Goal: Task Accomplishment & Management: Complete application form

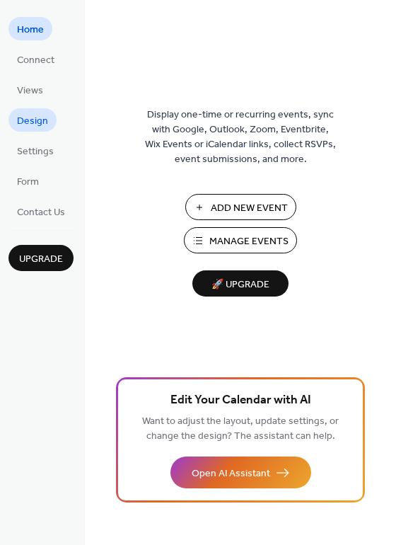
click at [37, 122] on span "Design" at bounding box center [32, 121] width 31 height 15
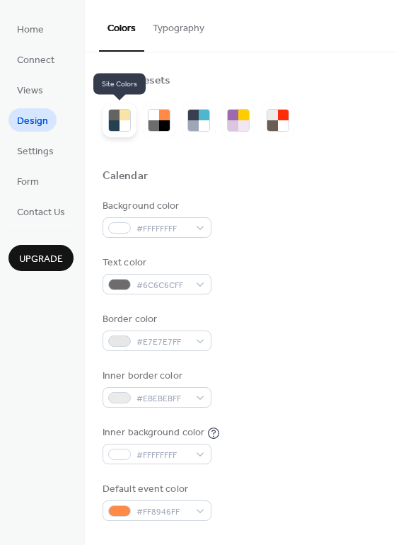
click at [118, 122] on div at bounding box center [114, 125] width 11 height 11
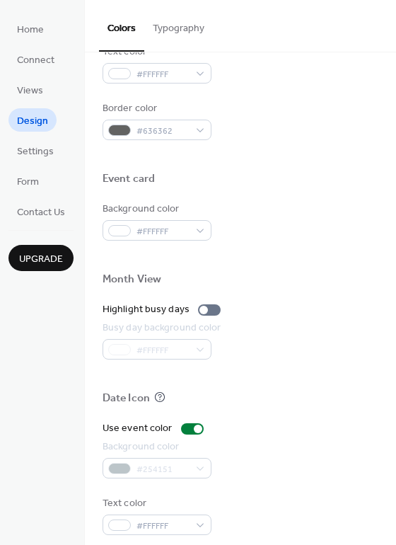
scroll to position [605, 0]
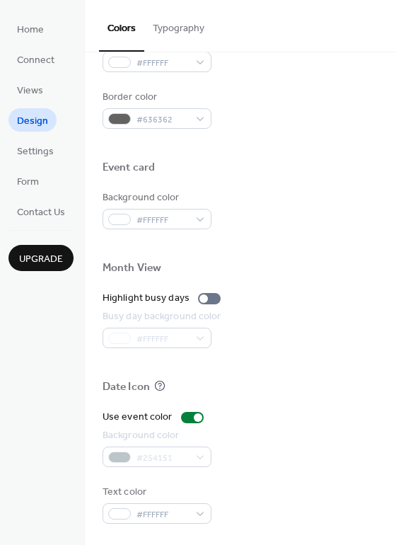
click at [40, 310] on div "Home Connect Views Design Settings Form Contact Us Upgrade" at bounding box center [42, 272] width 85 height 545
click at [35, 220] on span "Contact Us" at bounding box center [41, 212] width 48 height 15
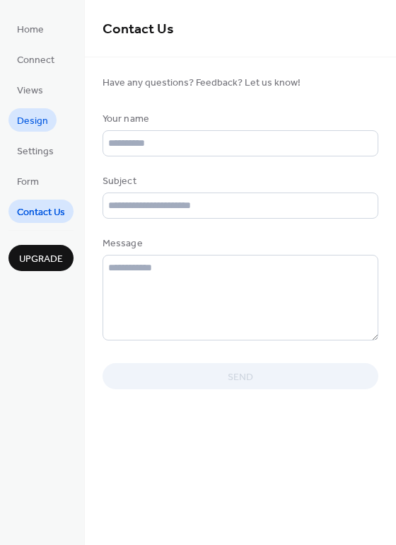
click at [37, 124] on span "Design" at bounding box center [32, 121] width 31 height 15
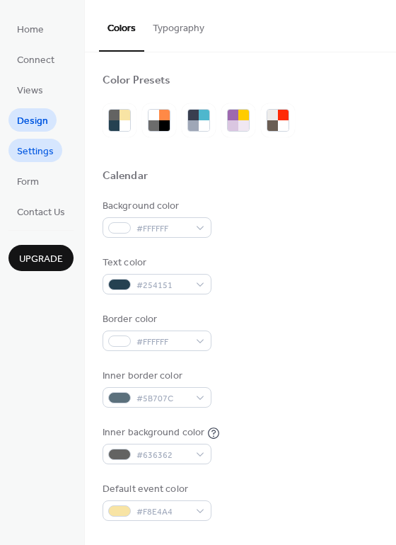
click at [47, 146] on span "Settings" at bounding box center [35, 151] width 37 height 15
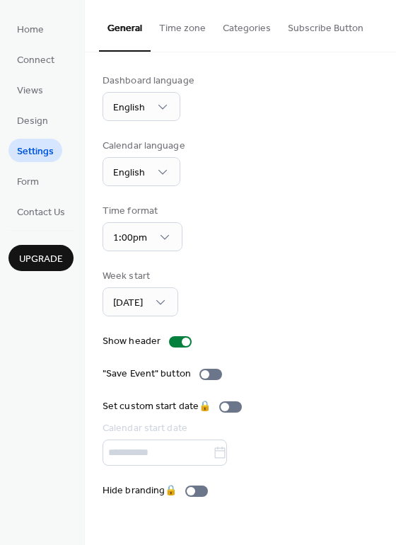
click at [245, 34] on button "Categories" at bounding box center [246, 25] width 65 height 50
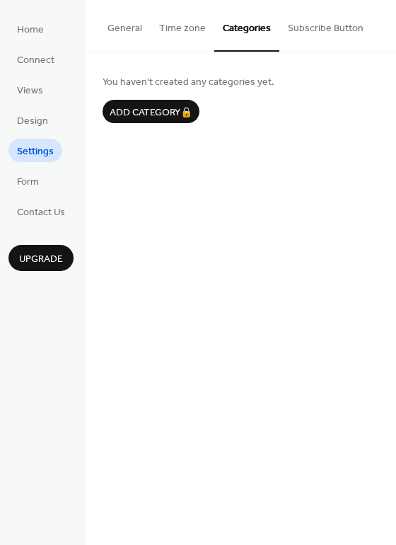
click at [308, 32] on button "Subscribe Button" at bounding box center [325, 25] width 93 height 50
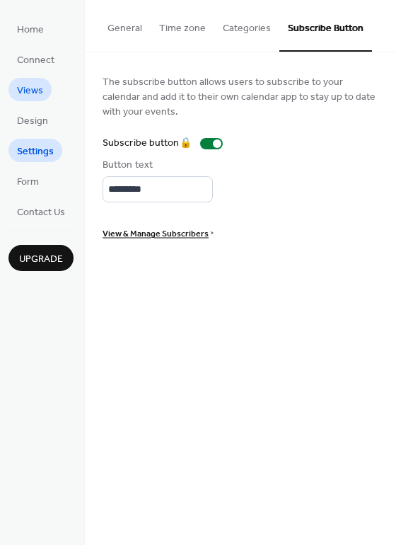
click at [33, 95] on span "Views" at bounding box center [30, 90] width 26 height 15
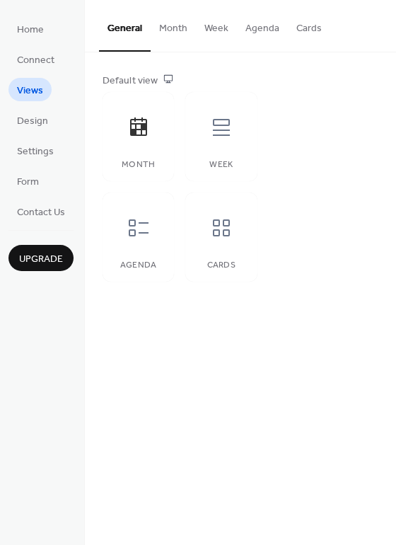
click at [168, 30] on button "Month" at bounding box center [173, 25] width 45 height 50
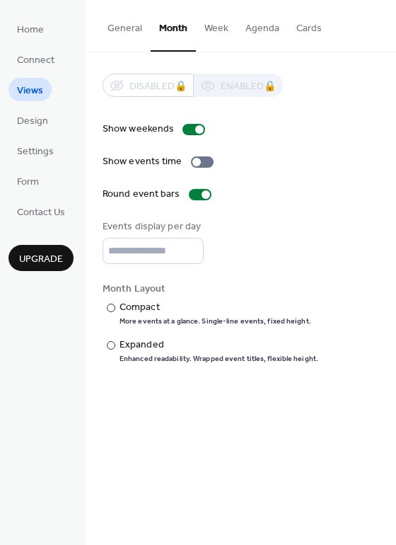
click at [204, 28] on button "Week" at bounding box center [216, 25] width 41 height 50
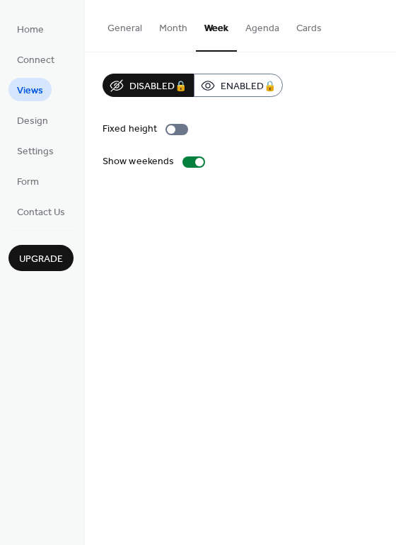
click at [243, 27] on button "Agenda" at bounding box center [262, 25] width 51 height 50
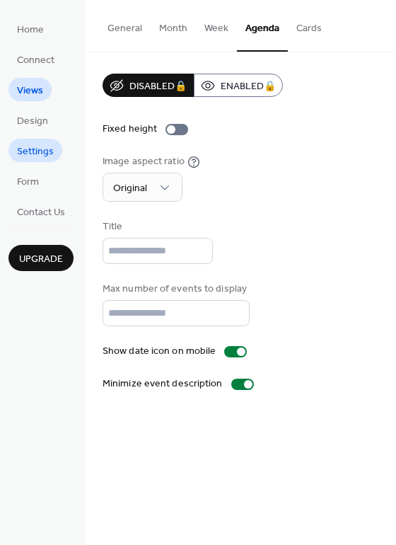
click at [33, 158] on span "Settings" at bounding box center [35, 151] width 37 height 15
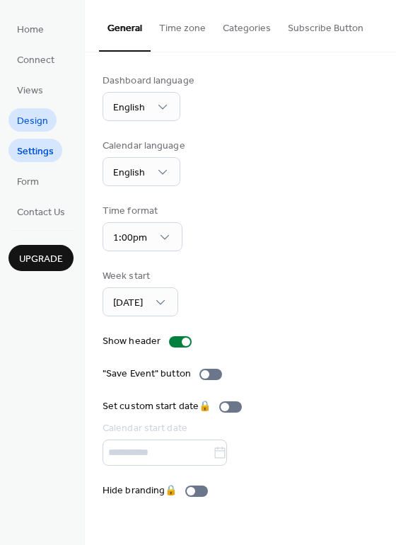
click at [41, 123] on span "Design" at bounding box center [32, 121] width 31 height 15
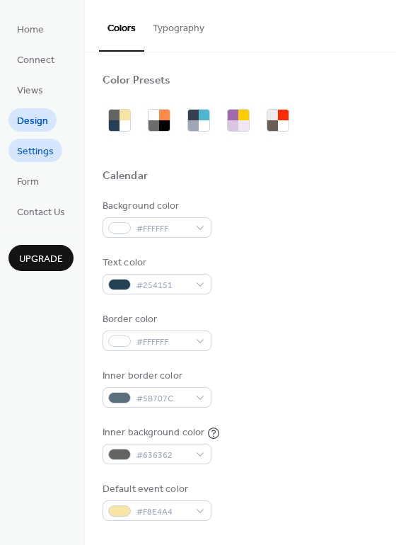
click at [41, 151] on span "Settings" at bounding box center [35, 151] width 37 height 15
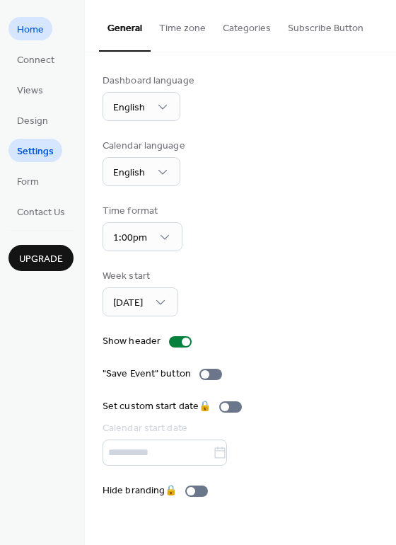
click at [33, 37] on span "Home" at bounding box center [30, 30] width 27 height 15
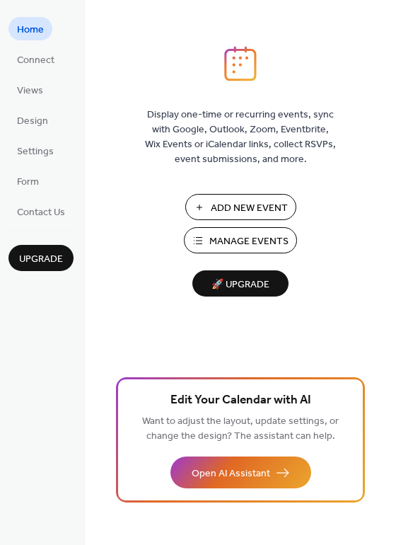
click at [240, 209] on span "Add New Event" at bounding box center [249, 208] width 77 height 15
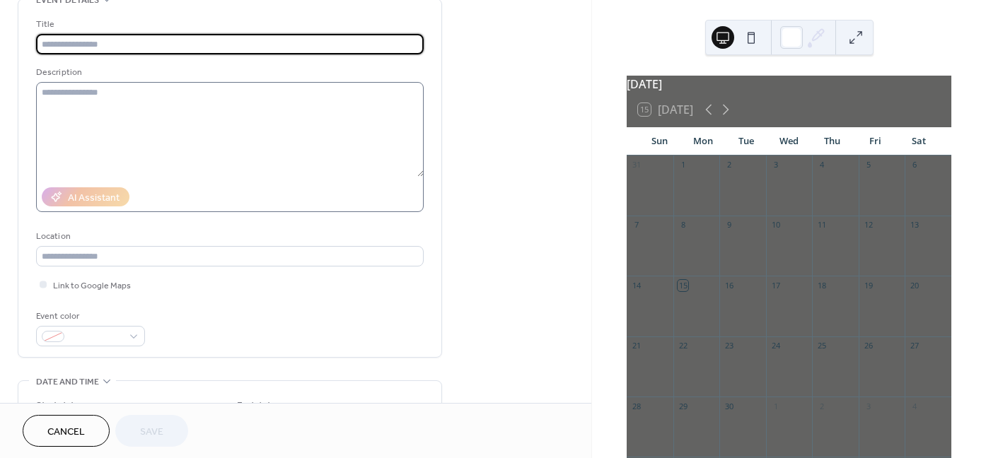
scroll to position [37, 0]
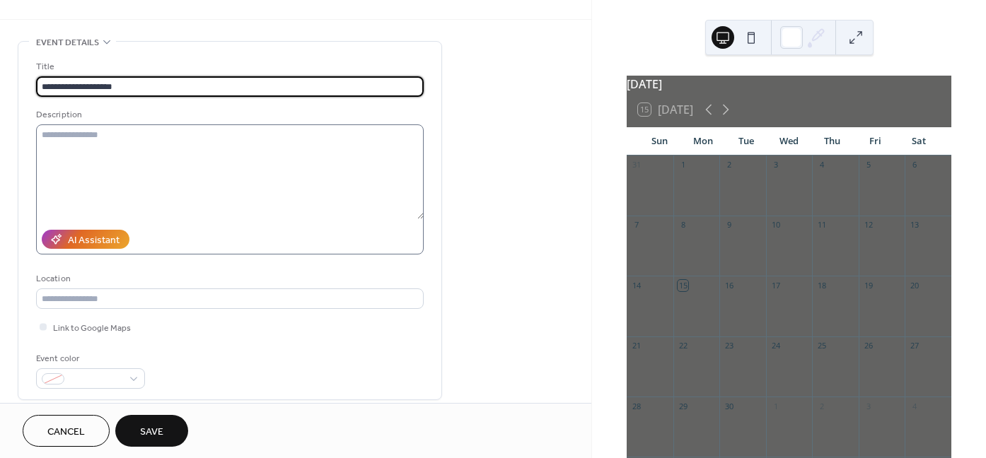
type input "**********"
click at [191, 163] on textarea at bounding box center [230, 171] width 388 height 95
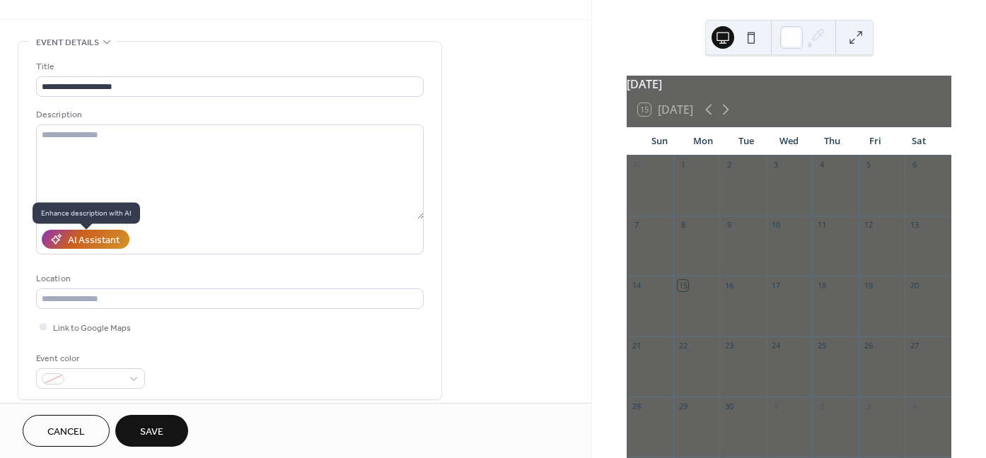
click at [76, 234] on div "AI Assistant" at bounding box center [94, 240] width 52 height 15
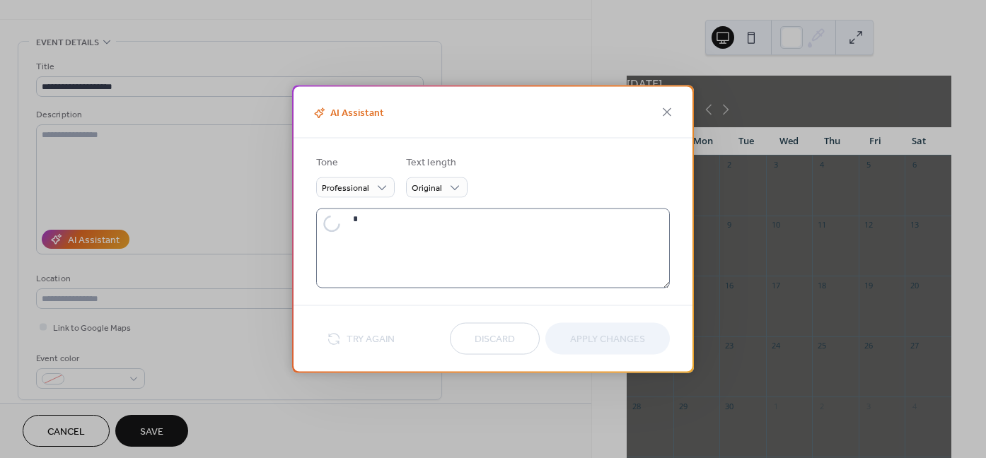
type textarea "**********"
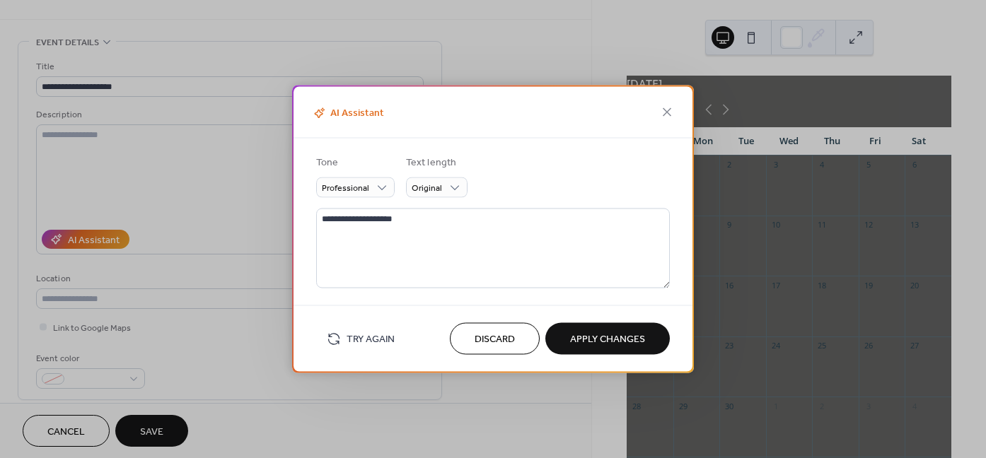
click at [615, 347] on span "Apply Changes" at bounding box center [607, 339] width 75 height 15
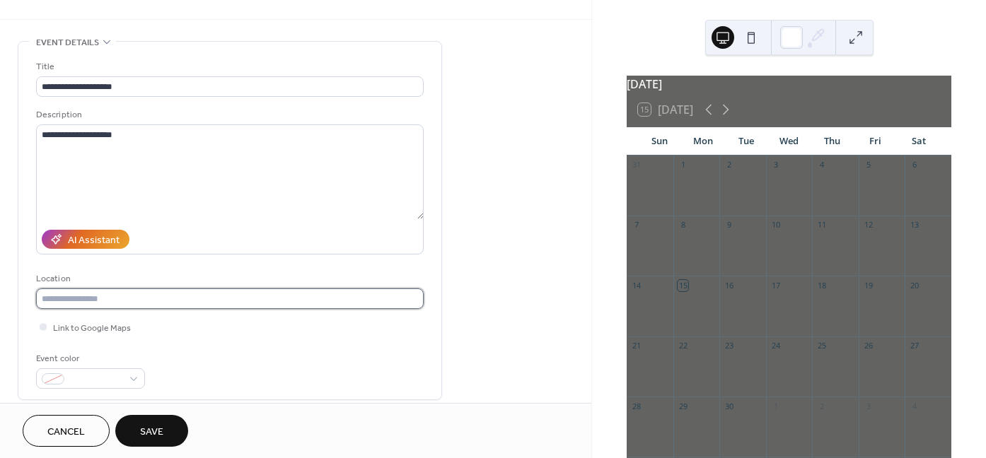
click at [103, 301] on input "text" at bounding box center [230, 299] width 388 height 21
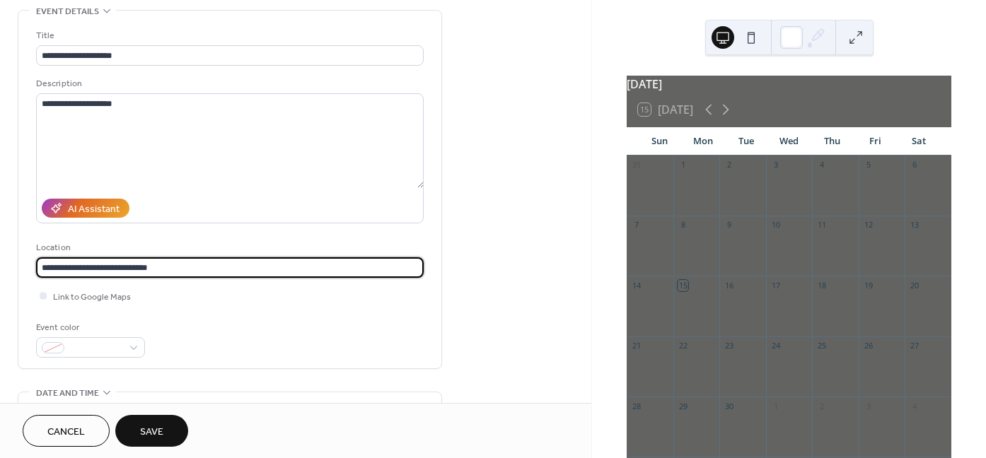
scroll to position [80, 0]
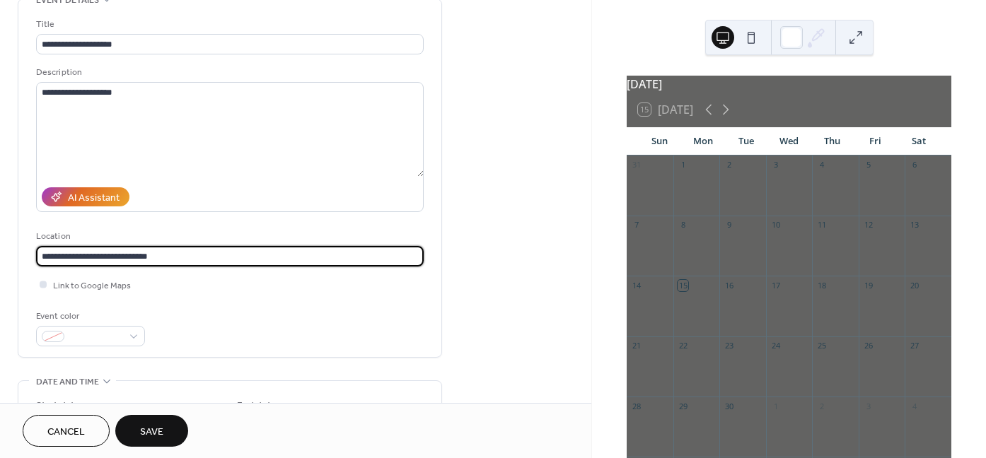
type input "**********"
click at [88, 289] on span "Link to Google Maps" at bounding box center [92, 286] width 78 height 15
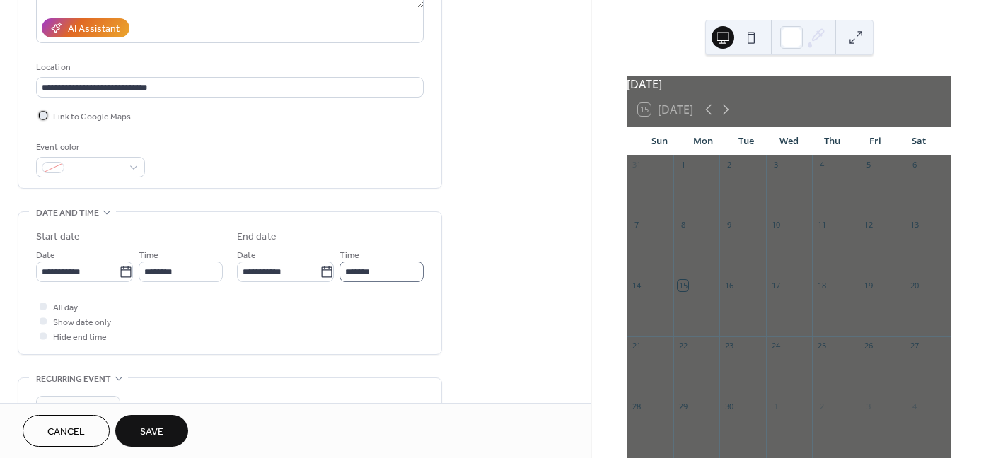
scroll to position [292, 0]
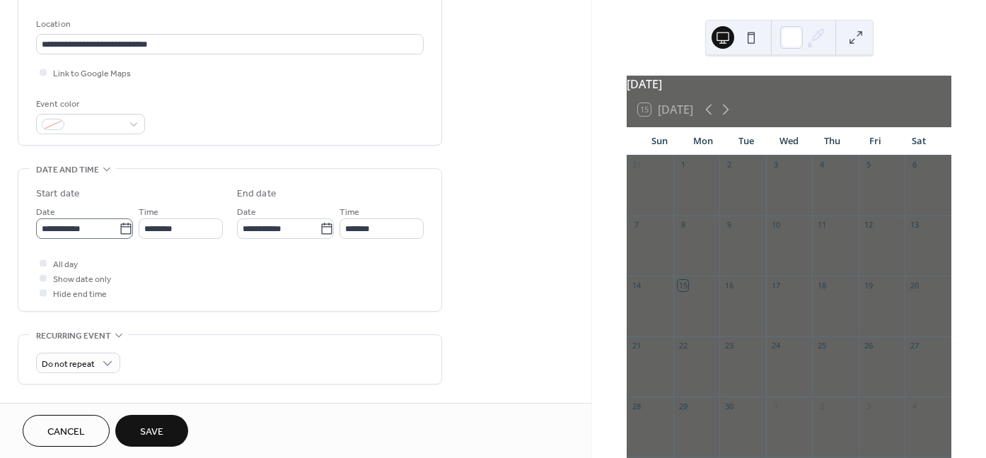
click at [119, 234] on icon at bounding box center [126, 229] width 14 height 14
click at [117, 234] on input "**********" at bounding box center [77, 229] width 83 height 21
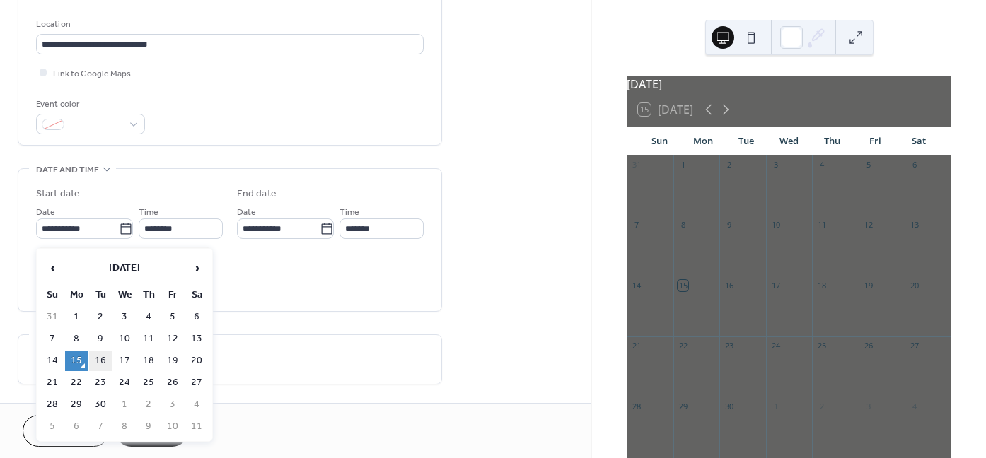
click at [103, 360] on td "16" at bounding box center [100, 361] width 23 height 21
type input "**********"
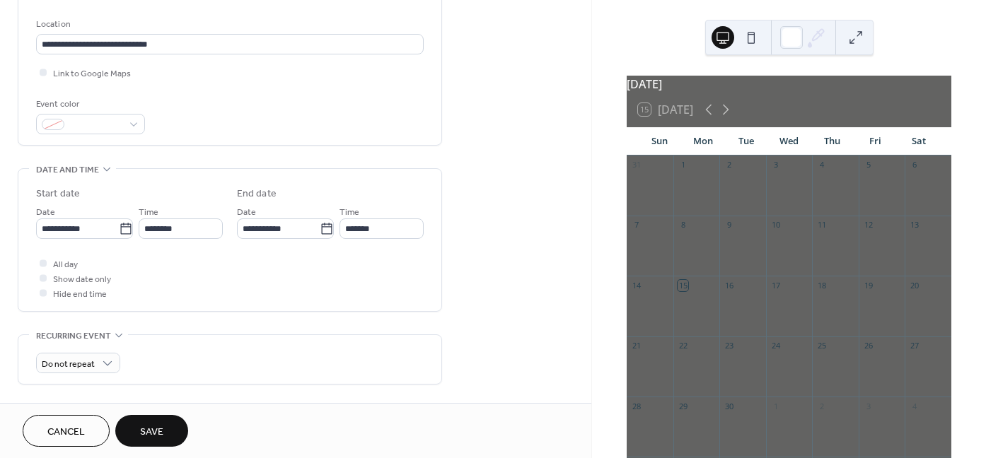
click at [185, 254] on div "**********" at bounding box center [230, 244] width 388 height 114
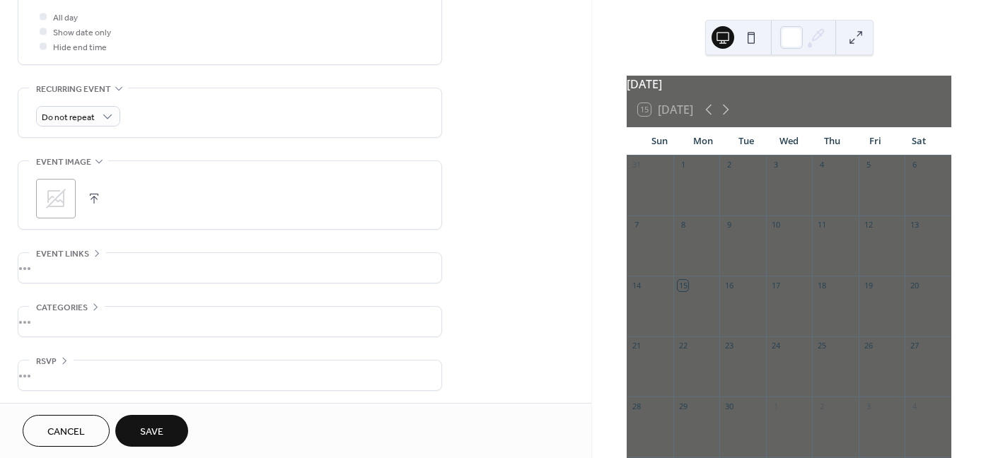
scroll to position [547, 0]
click at [65, 190] on icon at bounding box center [56, 196] width 23 height 23
click at [80, 257] on div "•••" at bounding box center [229, 266] width 423 height 30
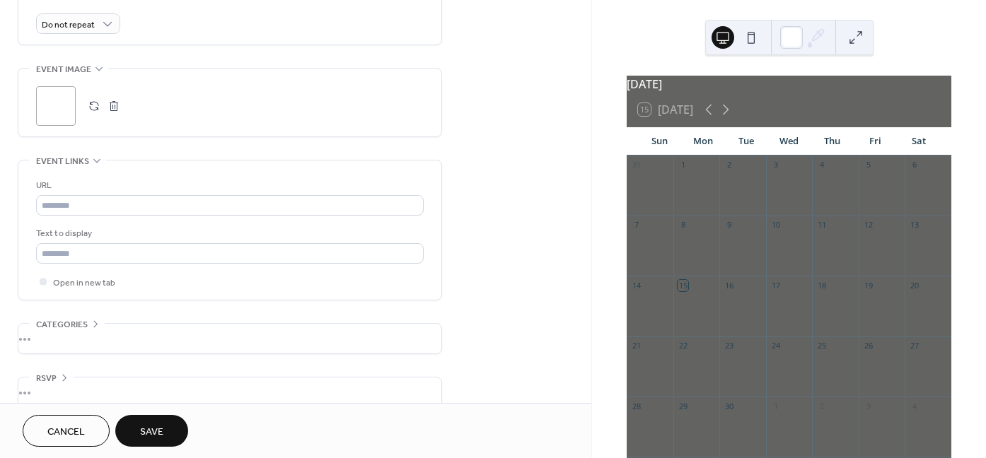
scroll to position [659, 0]
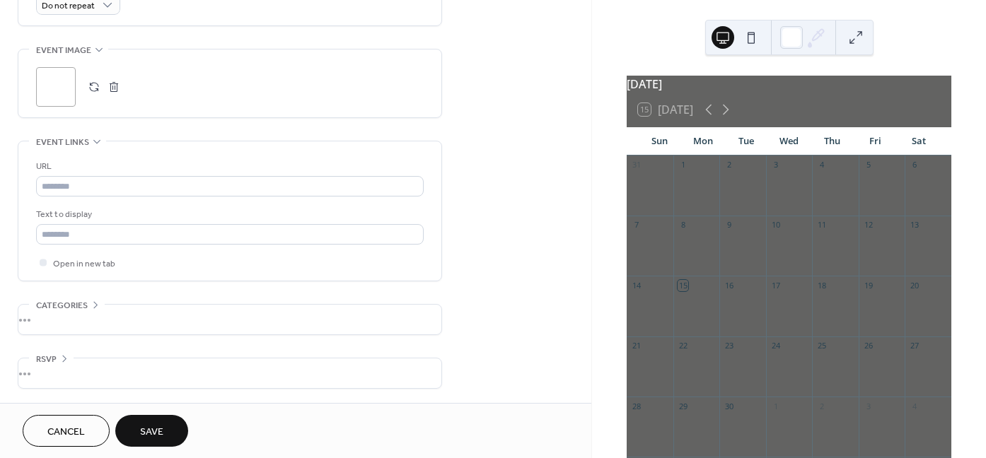
click at [105, 321] on div "•••" at bounding box center [229, 320] width 423 height 30
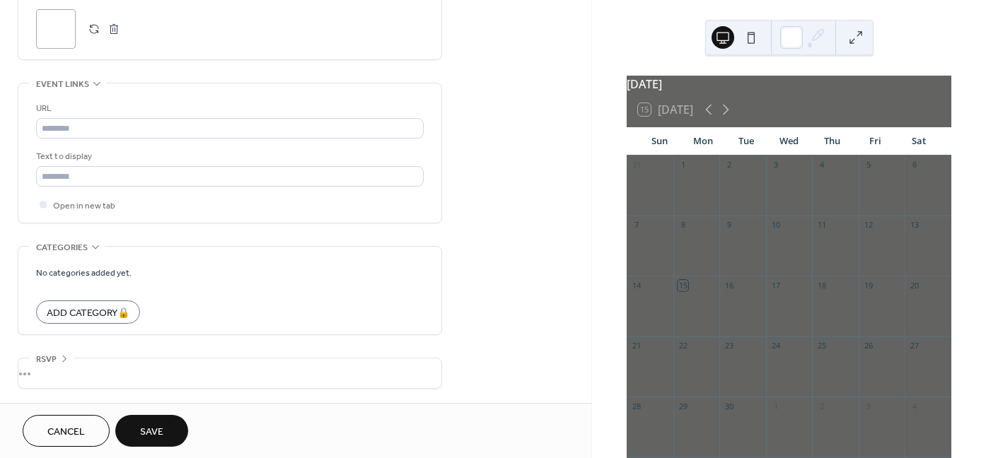
scroll to position [717, 0]
click at [110, 366] on div "•••" at bounding box center [229, 374] width 423 height 30
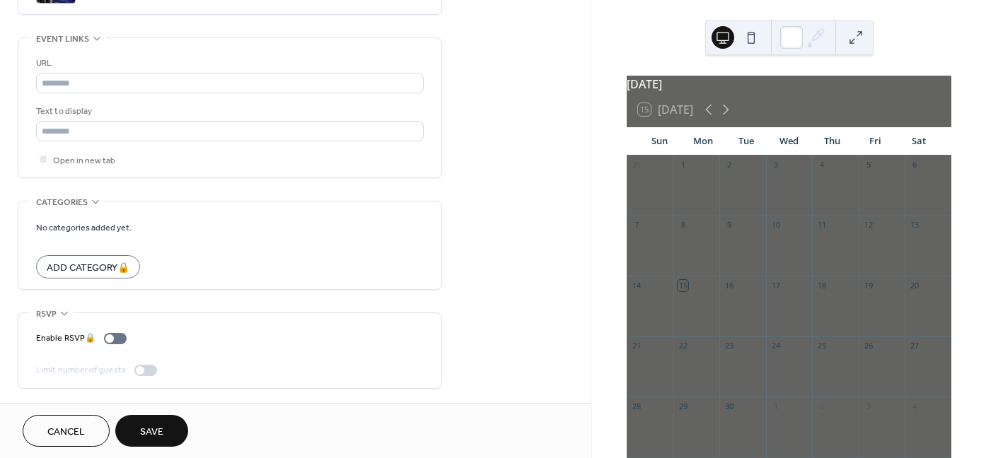
scroll to position [763, 0]
click at [161, 427] on span "Save" at bounding box center [151, 432] width 23 height 15
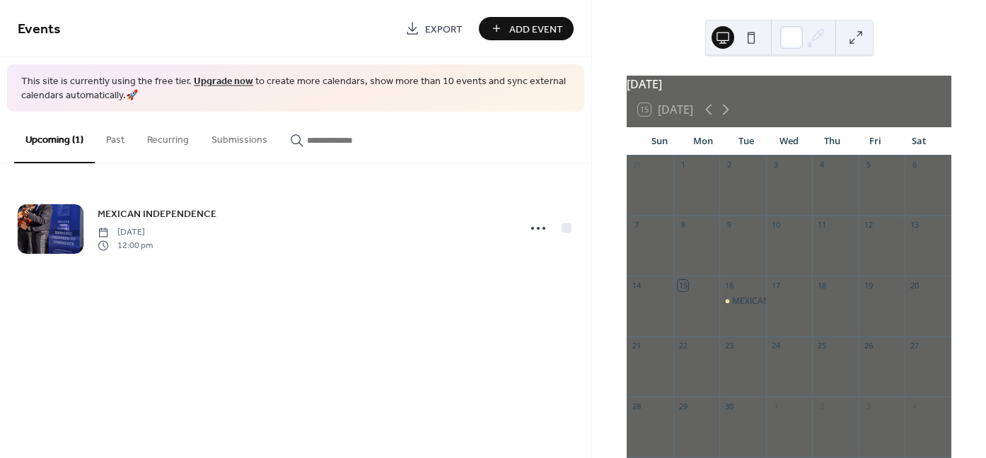
click at [755, 50] on div at bounding box center [737, 38] width 51 height 34
click at [753, 45] on button at bounding box center [751, 37] width 23 height 23
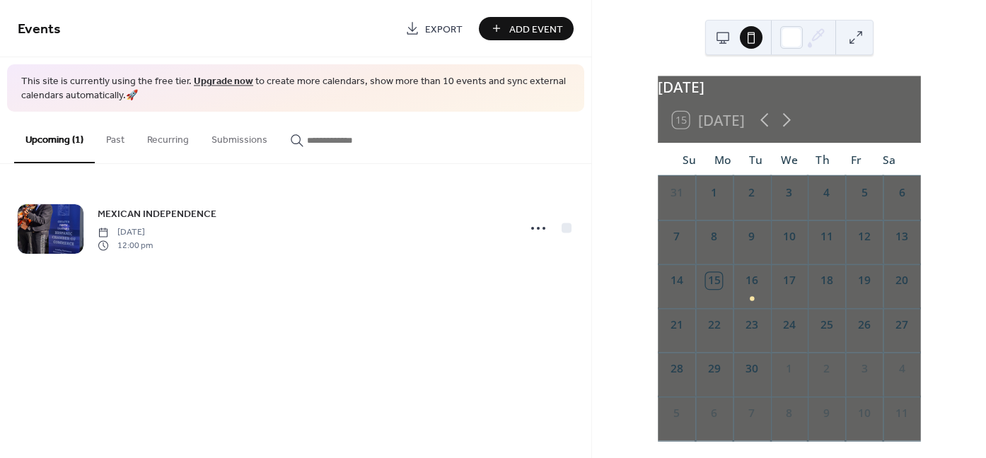
click at [728, 34] on button at bounding box center [723, 37] width 23 height 23
